Goal: Information Seeking & Learning: Learn about a topic

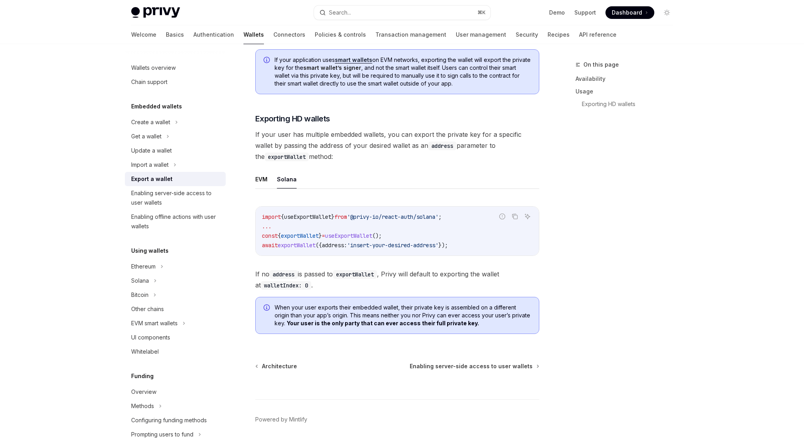
scroll to position [726, 0]
click at [166, 36] on link "Basics" at bounding box center [175, 34] width 18 height 19
type textarea "*"
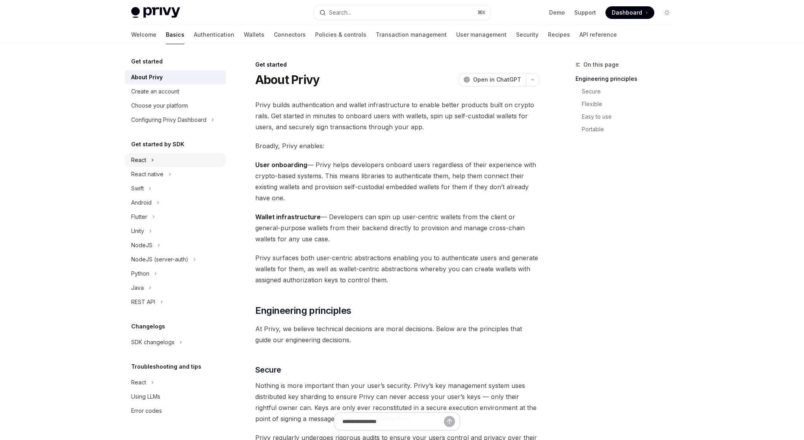
click at [163, 160] on div "React" at bounding box center [175, 160] width 101 height 14
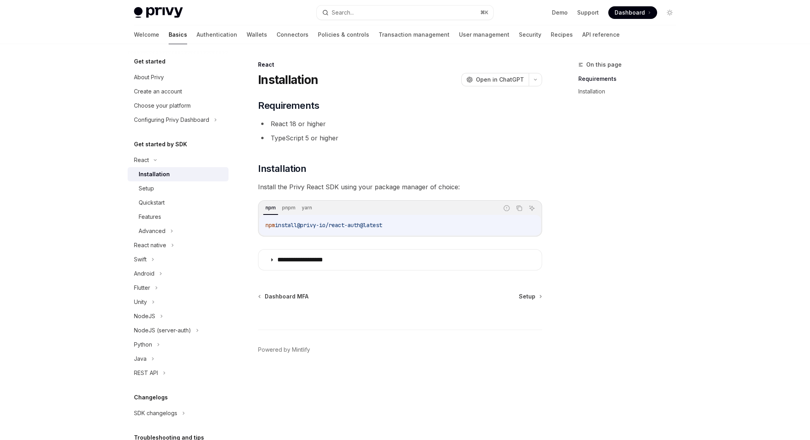
drag, startPoint x: 403, startPoint y: 225, endPoint x: 264, endPoint y: 228, distance: 139.1
click at [264, 228] on div "npm install @privy-io/react-auth@latest" at bounding box center [400, 225] width 282 height 20
click at [320, 229] on code "npm install @privy-io/react-auth@latest" at bounding box center [400, 224] width 269 height 9
drag, startPoint x: 305, startPoint y: 226, endPoint x: 401, endPoint y: 227, distance: 96.1
click at [401, 227] on code "npm install @privy-io/react-auth@latest" at bounding box center [400, 224] width 269 height 9
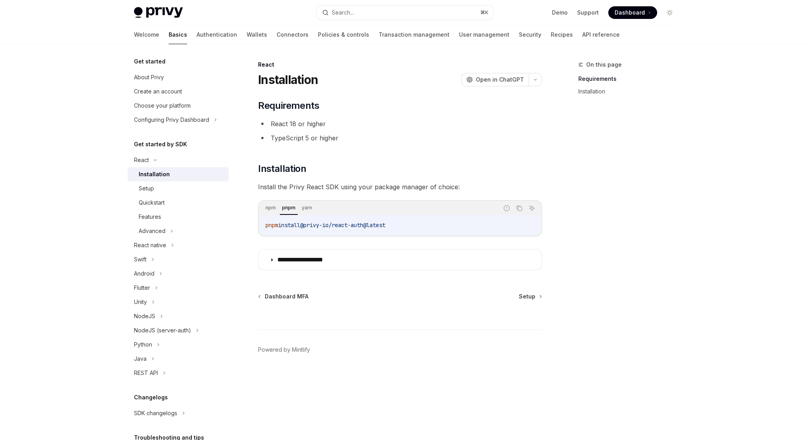
drag, startPoint x: 409, startPoint y: 227, endPoint x: 264, endPoint y: 225, distance: 145.0
click at [264, 225] on div "pnpm install @privy-io/react-auth@latest" at bounding box center [400, 225] width 282 height 20
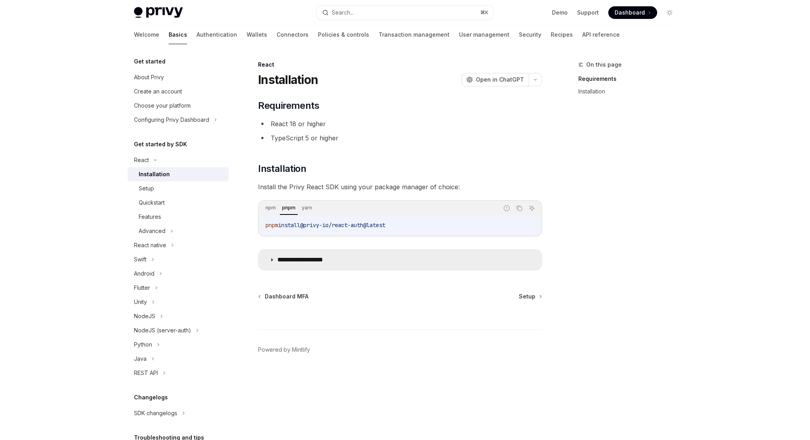
copy span "pnpm install @privy-io/react-auth@latest"
click at [270, 260] on icon at bounding box center [271, 259] width 5 height 5
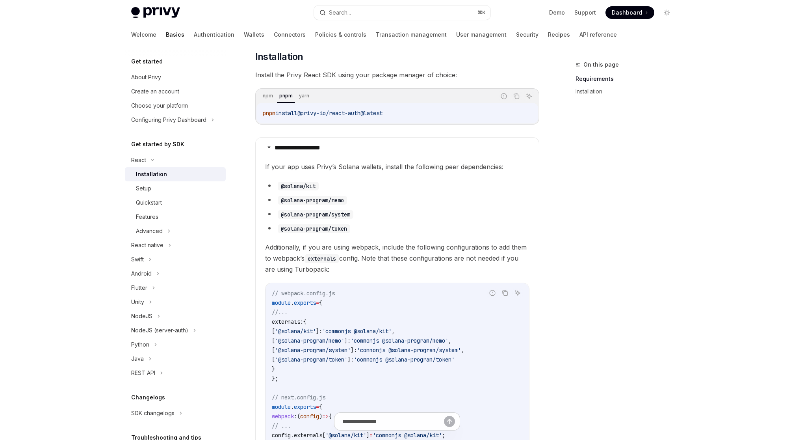
scroll to position [77, 0]
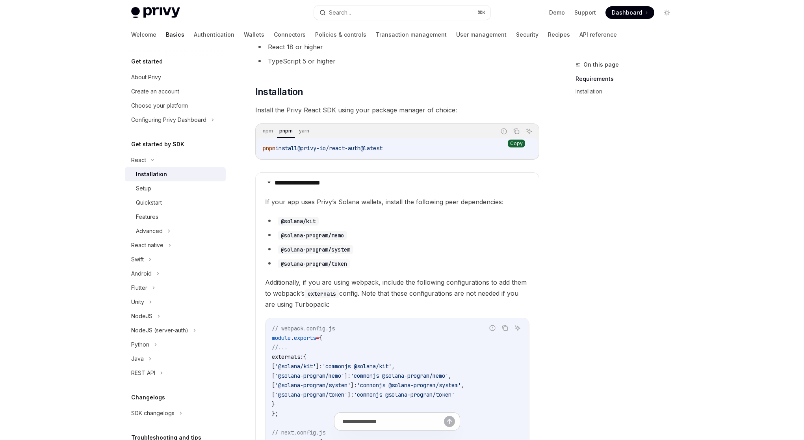
click at [520, 131] on button "Copy the contents from the code block" at bounding box center [516, 131] width 10 height 10
click at [145, 190] on div "Setup" at bounding box center [143, 188] width 15 height 9
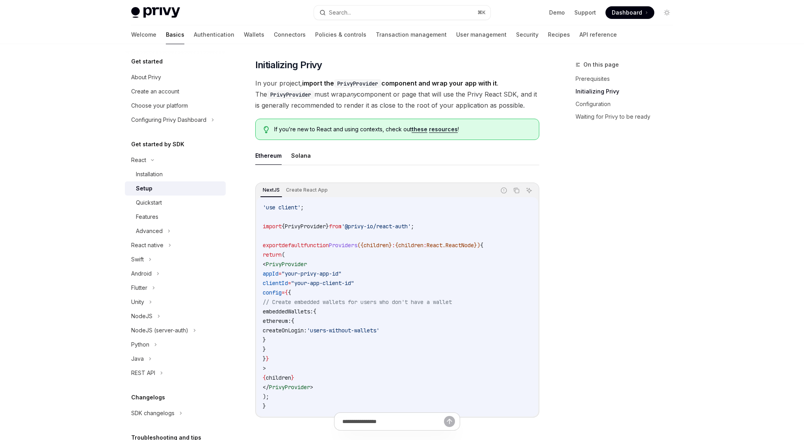
scroll to position [138, 0]
drag, startPoint x: 262, startPoint y: 226, endPoint x: 435, endPoint y: 222, distance: 172.6
click at [435, 222] on div "'use client' ; import { PrivyProvider } from '@privy-io/react-auth' ; export de…" at bounding box center [397, 305] width 282 height 219
copy span "import { PrivyProvider } from '@privy-io/react-auth' ;"
drag, startPoint x: 277, startPoint y: 264, endPoint x: 294, endPoint y: 319, distance: 57.9
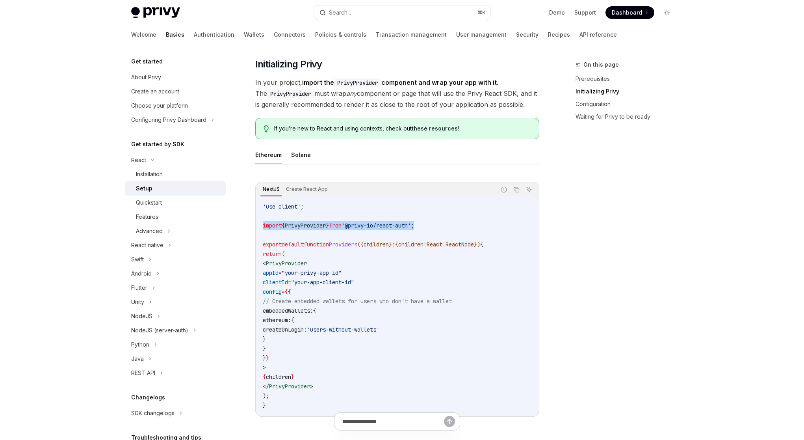
click at [294, 319] on code "'use client' ; import { PrivyProvider } from '@privy-io/react-auth' ; export de…" at bounding box center [397, 306] width 269 height 208
click at [291, 320] on span "ethereum:" at bounding box center [277, 319] width 28 height 7
drag, startPoint x: 287, startPoint y: 365, endPoint x: 276, endPoint y: 264, distance: 101.1
click at [276, 264] on code "'use client' ; import { PrivyProvider } from '@privy-io/react-auth' ; export de…" at bounding box center [397, 306] width 269 height 208
copy code "< PrivyProvider appId = "your-privy-app-id" clientId = "your-app-client-id" con…"
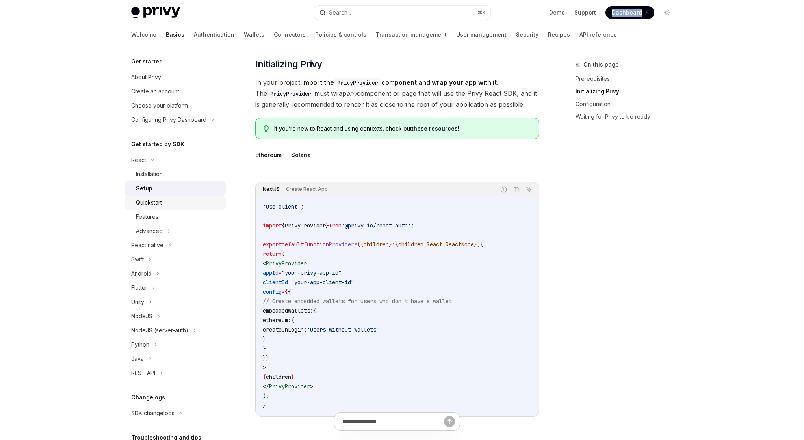
click at [168, 206] on div "Quickstart" at bounding box center [178, 202] width 85 height 9
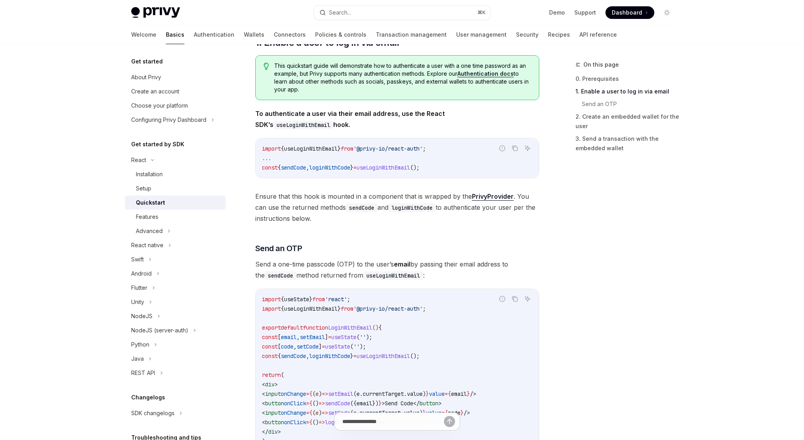
scroll to position [145, 0]
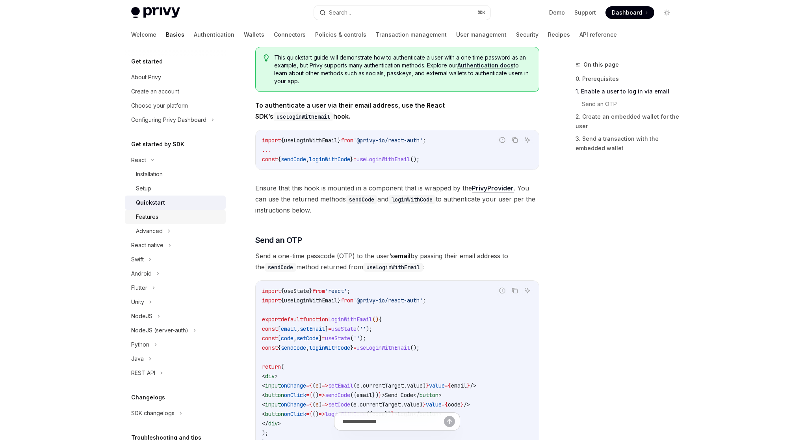
click at [186, 220] on div "Features" at bounding box center [178, 216] width 85 height 9
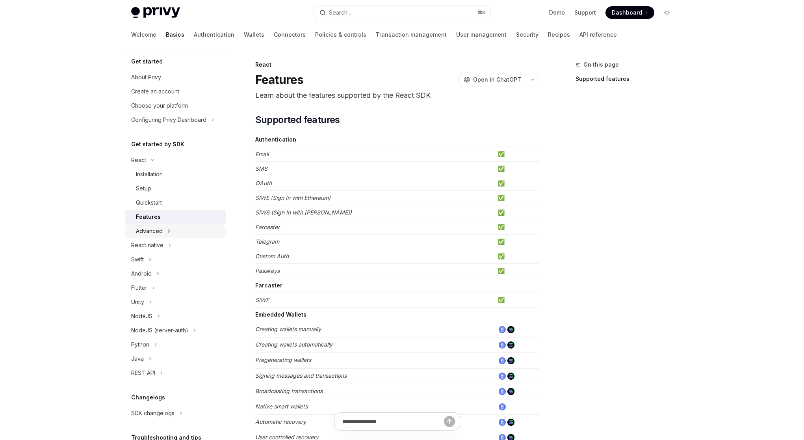
click at [182, 234] on button "Advanced" at bounding box center [175, 231] width 101 height 14
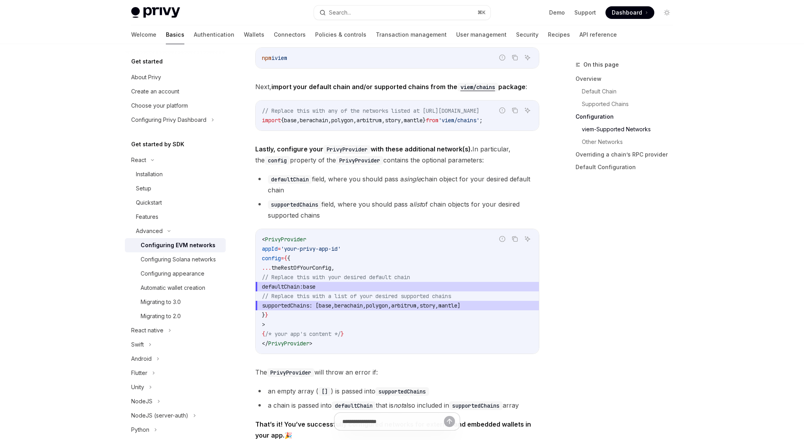
scroll to position [964, 0]
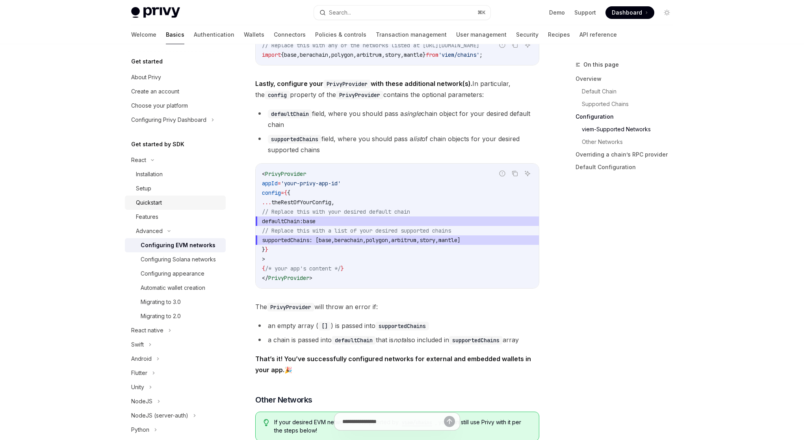
click at [174, 201] on div "Quickstart" at bounding box center [178, 202] width 85 height 9
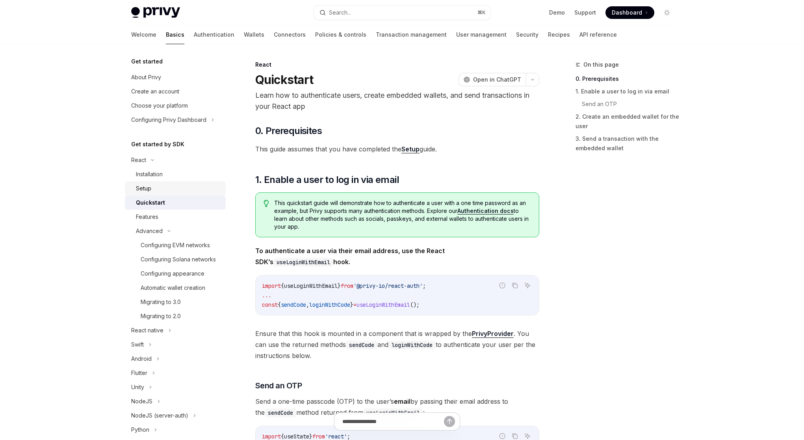
click at [173, 192] on div "Setup" at bounding box center [178, 188] width 85 height 9
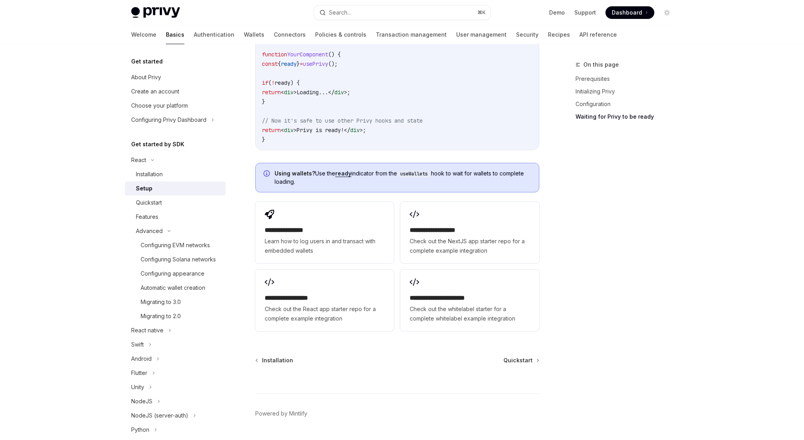
scroll to position [915, 0]
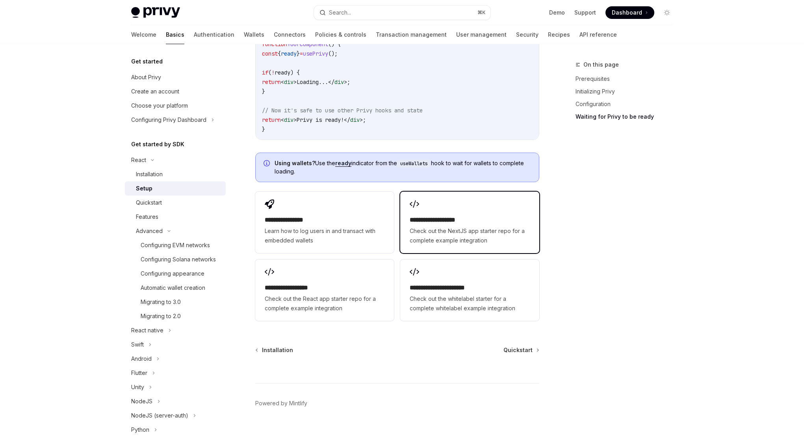
click at [443, 237] on span "Check out the NextJS app starter repo for a complete example integration" at bounding box center [470, 235] width 120 height 19
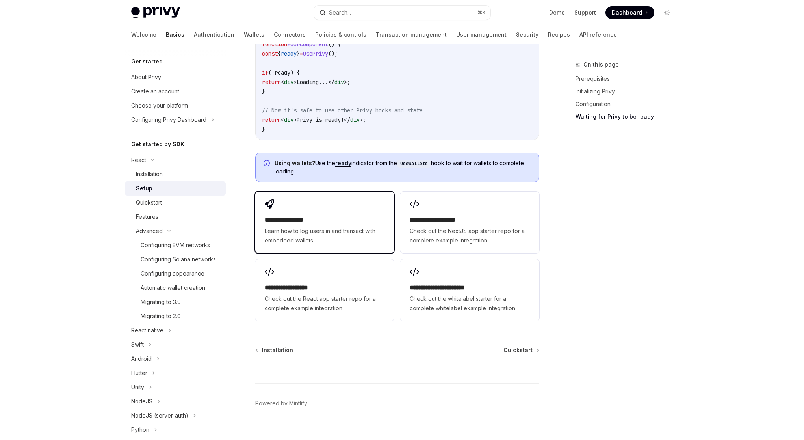
click at [320, 237] on span "Learn how to log users in and transact with embedded wallets" at bounding box center [325, 235] width 120 height 19
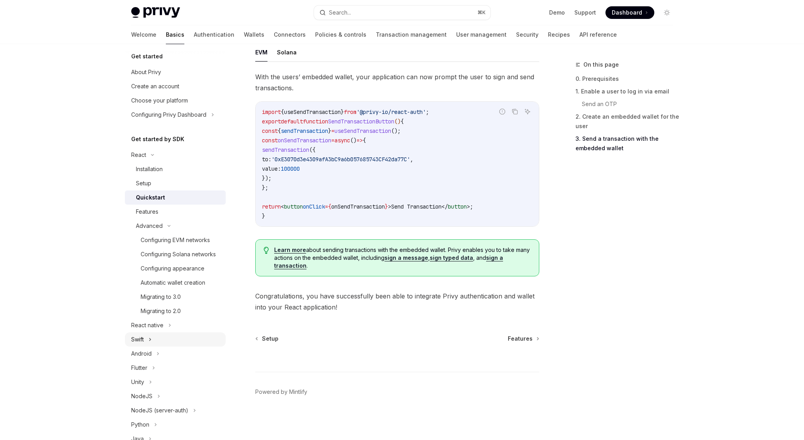
scroll to position [8, 0]
click at [156, 207] on div "Features" at bounding box center [147, 208] width 22 height 9
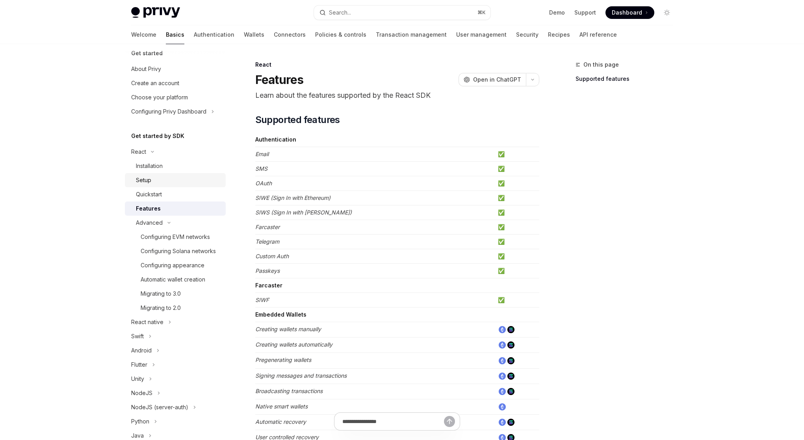
click at [152, 183] on div "Setup" at bounding box center [178, 179] width 85 height 9
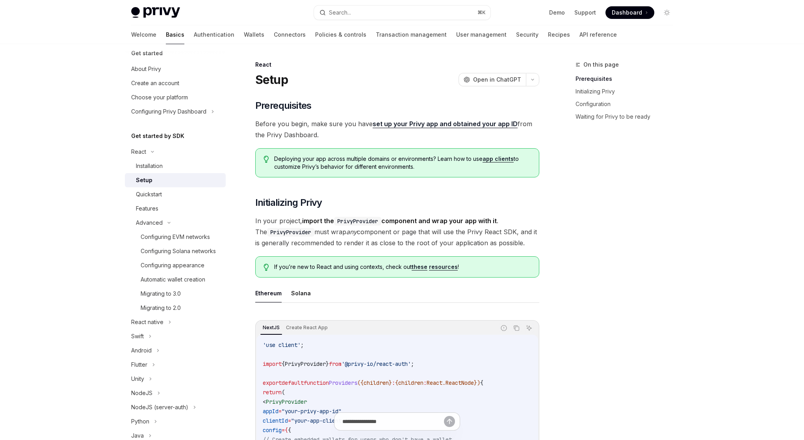
click at [435, 268] on link "resources" at bounding box center [443, 266] width 29 height 7
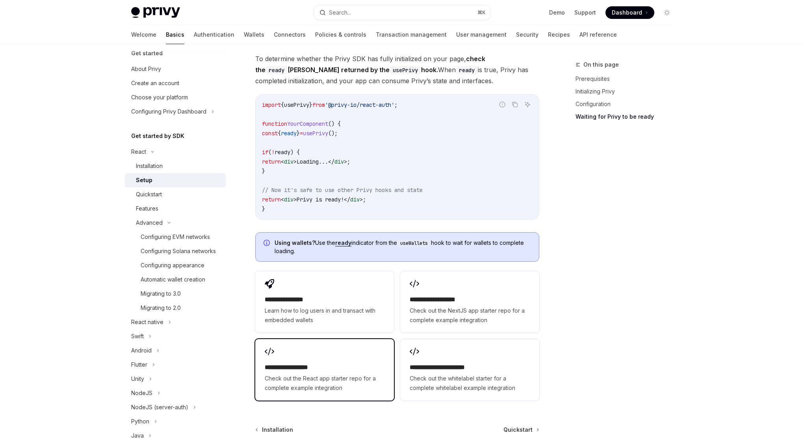
scroll to position [927, 0]
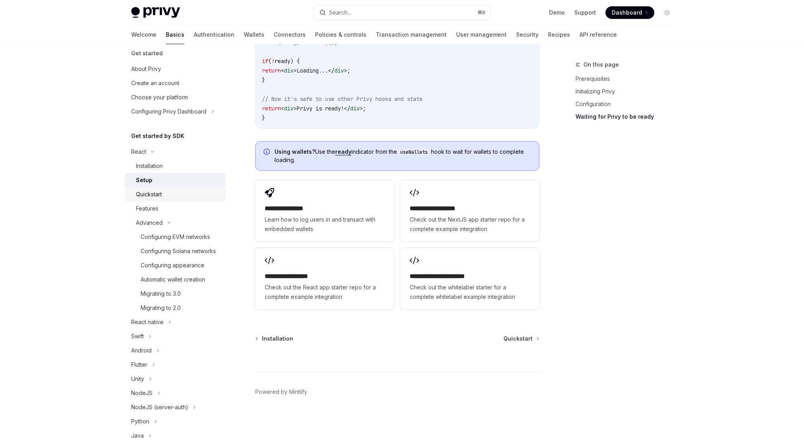
click at [160, 193] on div "Quickstart" at bounding box center [149, 194] width 26 height 9
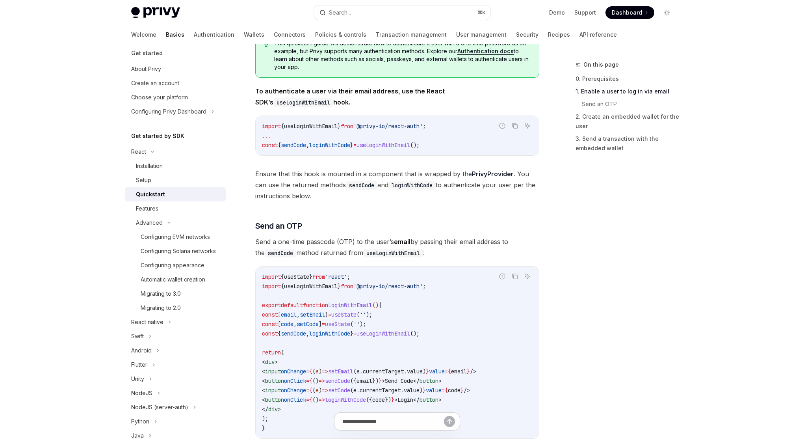
scroll to position [173, 0]
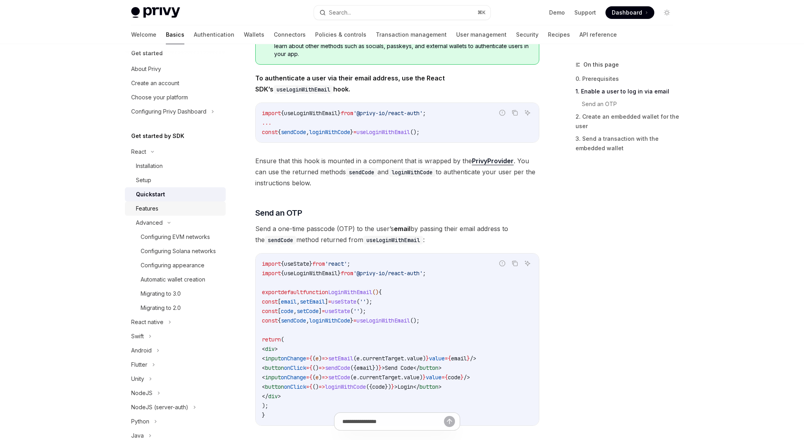
click at [166, 208] on div "Features" at bounding box center [178, 208] width 85 height 9
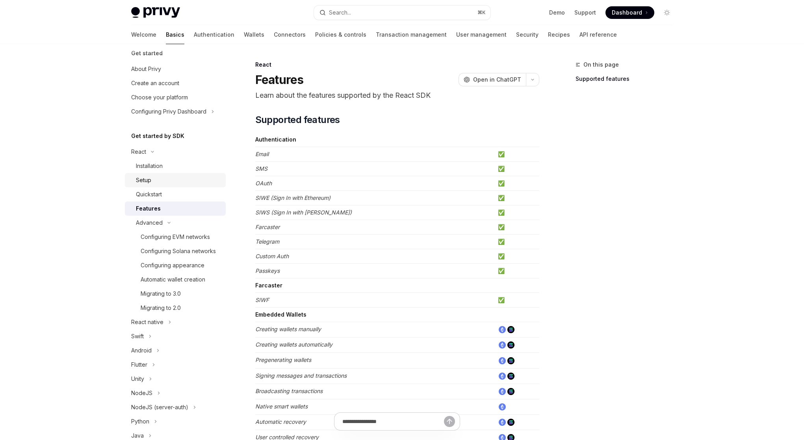
click at [156, 183] on div "Setup" at bounding box center [178, 179] width 85 height 9
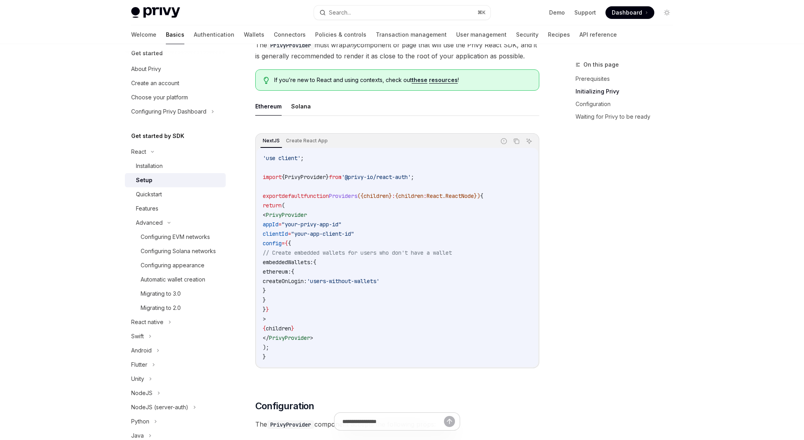
scroll to position [188, 0]
click at [174, 168] on div "Installation" at bounding box center [178, 165] width 85 height 9
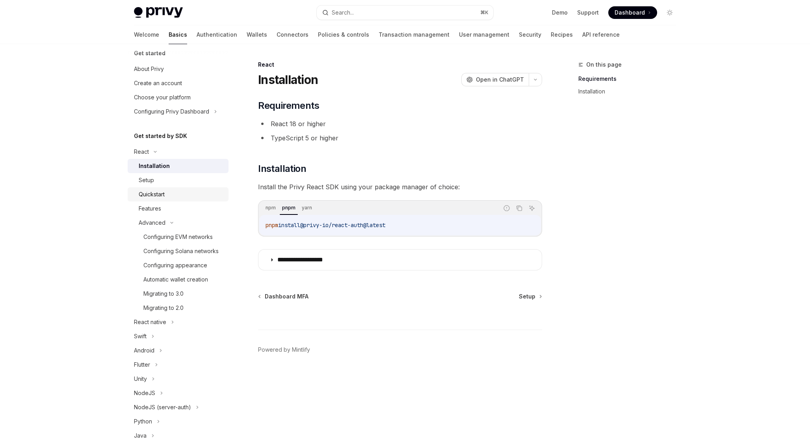
click at [178, 192] on div "Quickstart" at bounding box center [181, 194] width 85 height 9
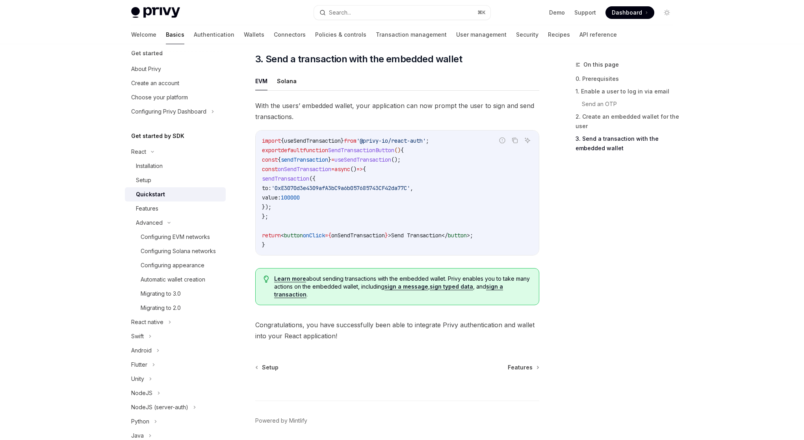
scroll to position [716, 0]
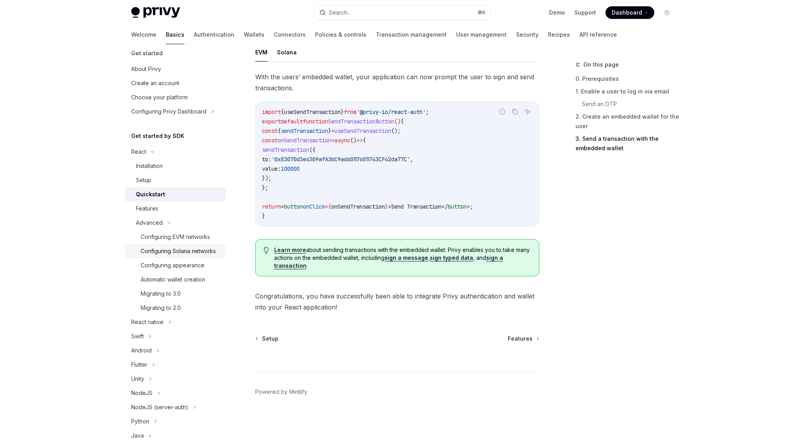
click at [172, 256] on div "Configuring Solana networks" at bounding box center [178, 250] width 75 height 9
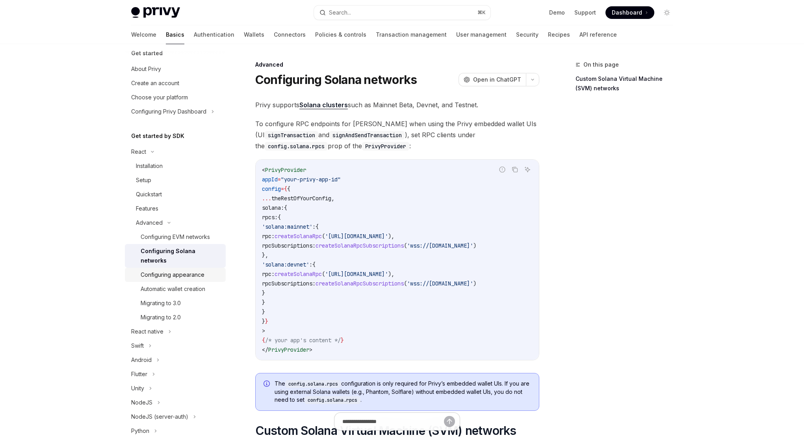
click at [180, 275] on div "Configuring appearance" at bounding box center [173, 274] width 64 height 9
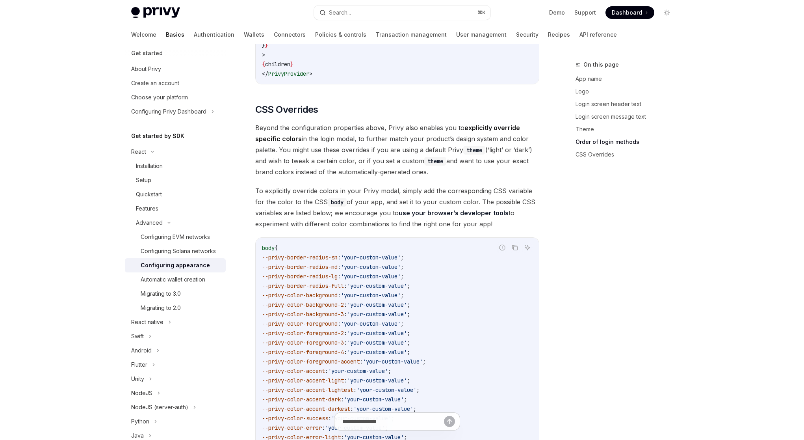
scroll to position [1923, 0]
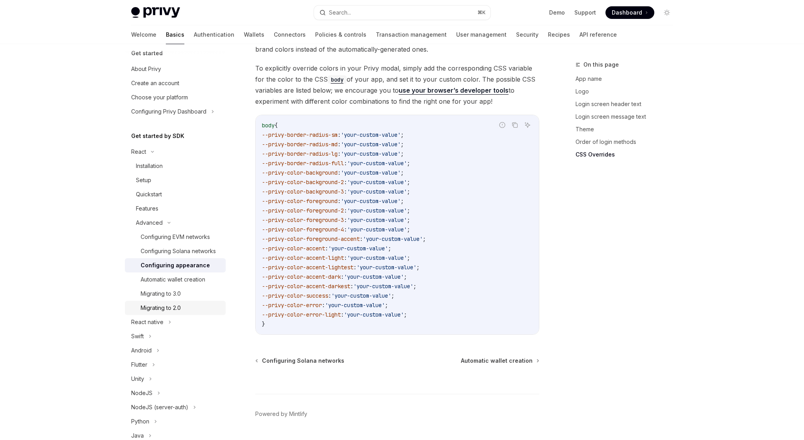
click at [179, 312] on div "Migrating to 2.0" at bounding box center [161, 307] width 40 height 9
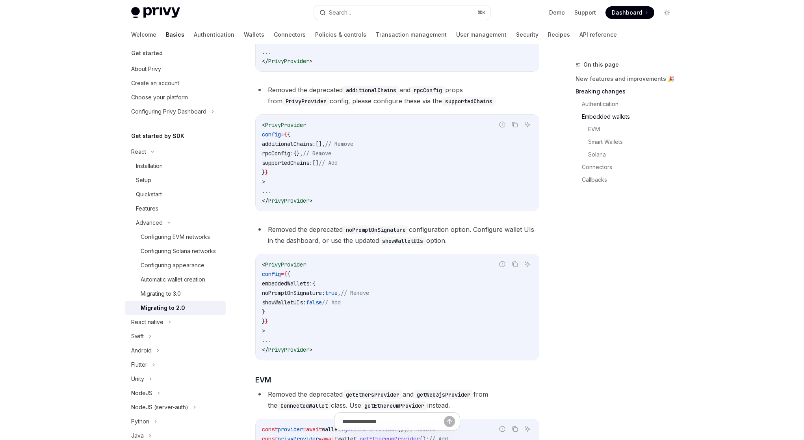
scroll to position [553, 0]
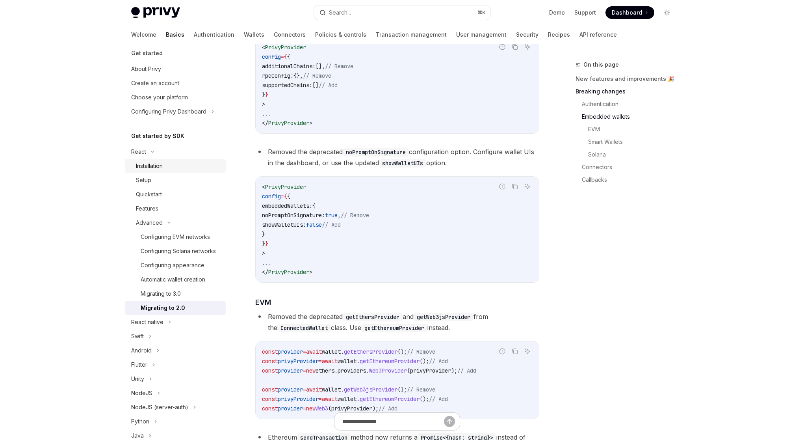
click at [156, 168] on div "Installation" at bounding box center [149, 165] width 27 height 9
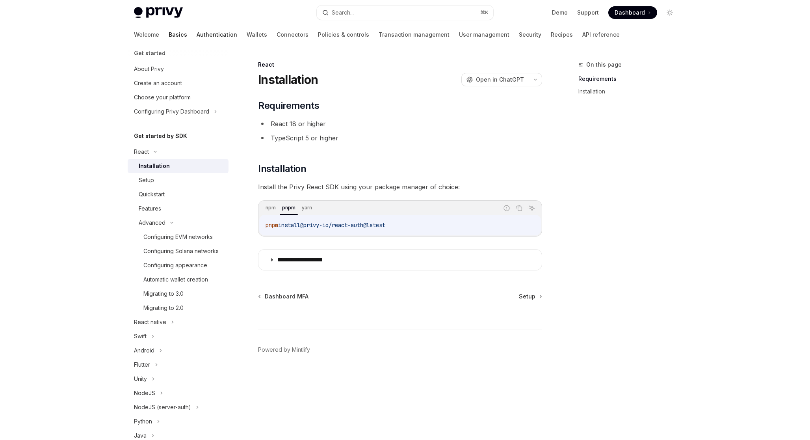
click at [197, 32] on link "Authentication" at bounding box center [217, 34] width 41 height 19
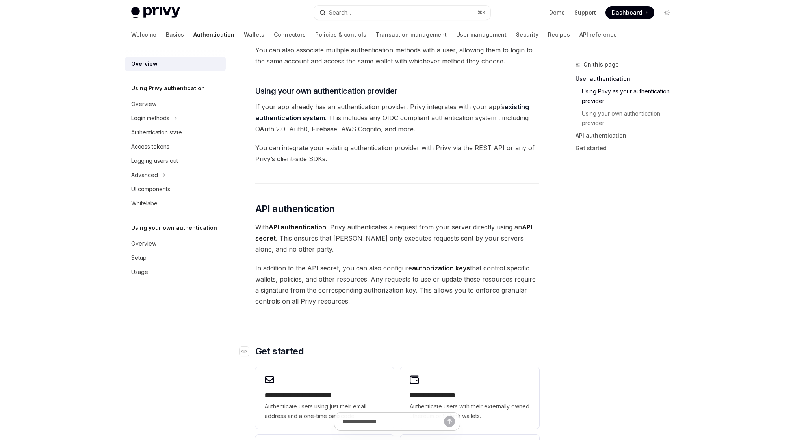
scroll to position [505, 0]
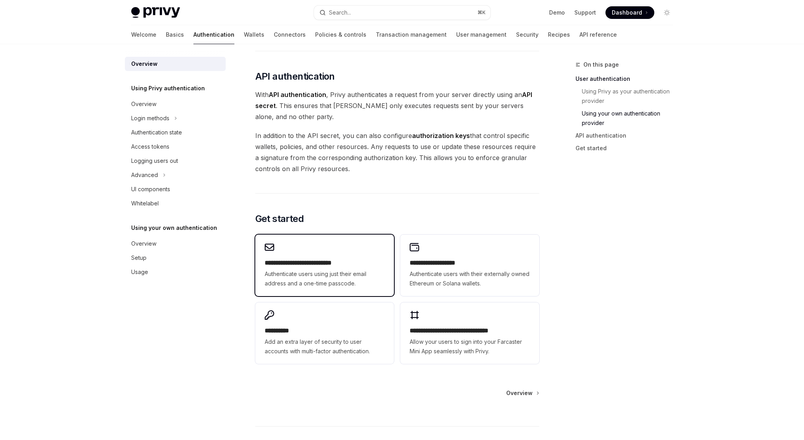
click at [338, 266] on h2 "**********" at bounding box center [325, 262] width 120 height 9
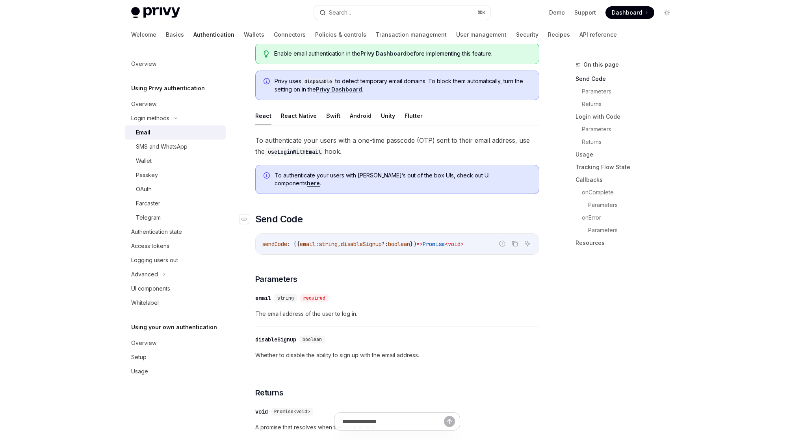
scroll to position [95, 0]
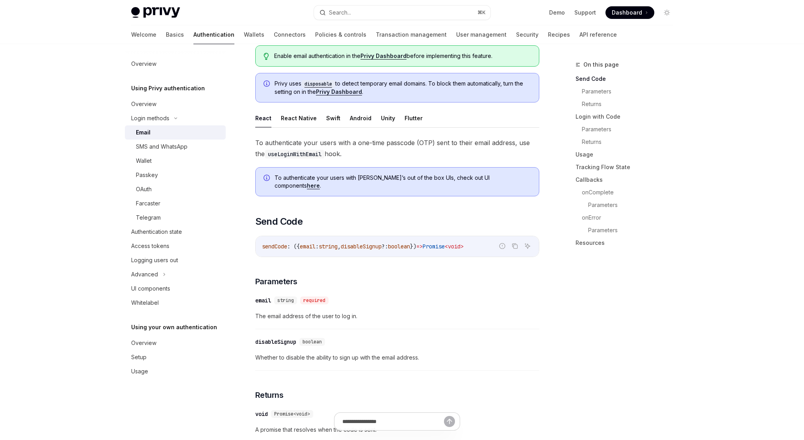
click at [320, 182] on link "here" at bounding box center [313, 185] width 13 height 7
type textarea "*"
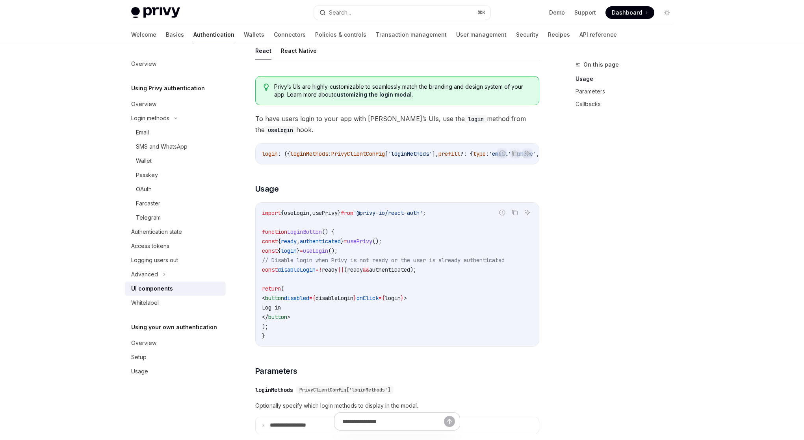
scroll to position [355, 0]
